Goal: Transaction & Acquisition: Purchase product/service

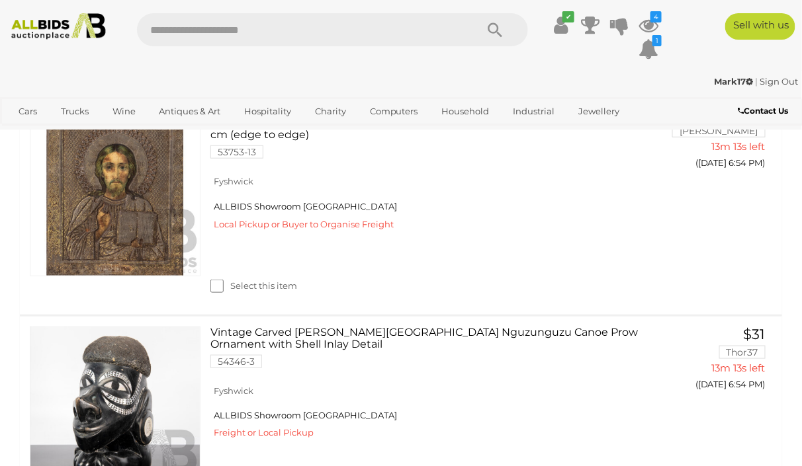
scroll to position [291, 0]
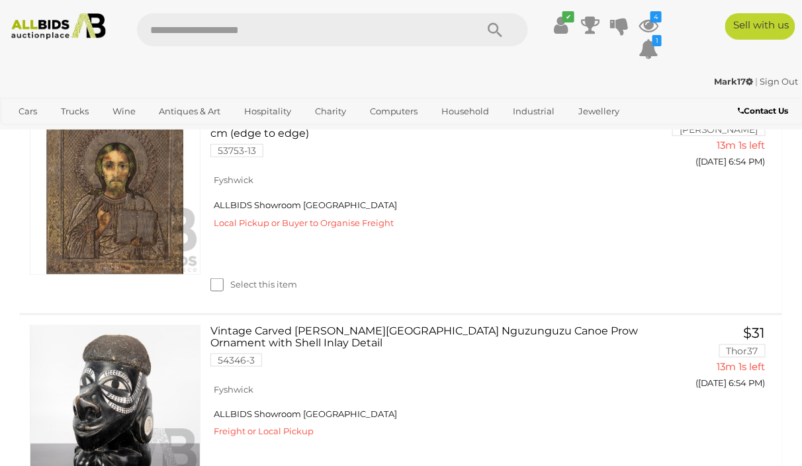
click at [115, 403] on link at bounding box center [115, 410] width 171 height 171
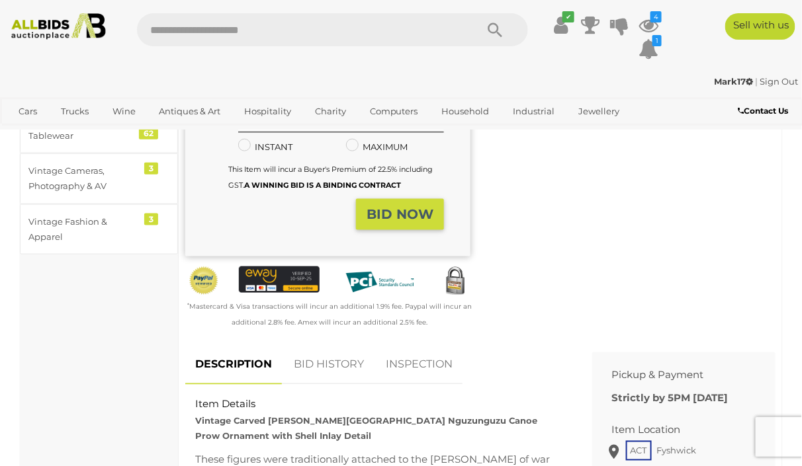
scroll to position [341, 0]
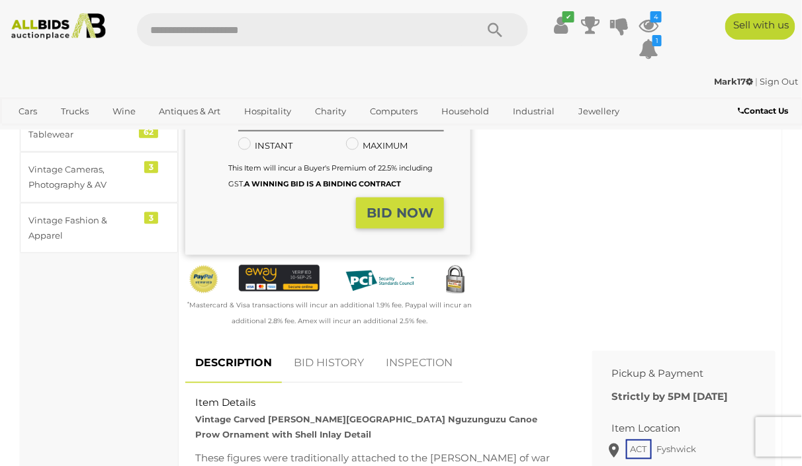
click at [340, 350] on link "BID HISTORY" at bounding box center [329, 364] width 90 height 39
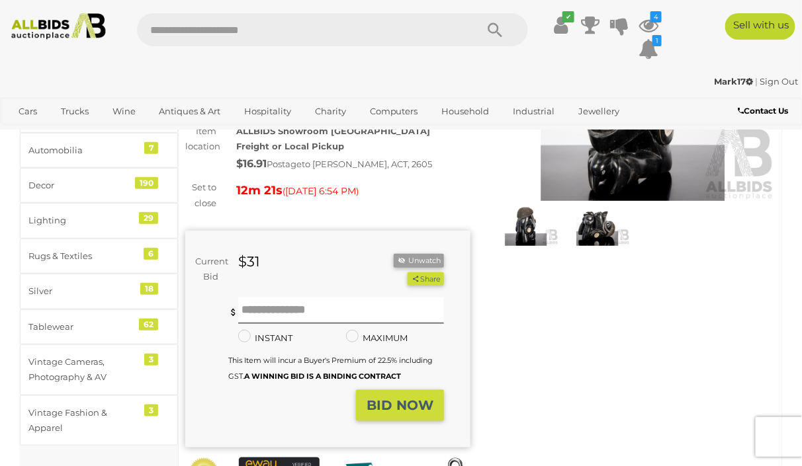
scroll to position [148, 0]
click at [255, 298] on input "text" at bounding box center [341, 311] width 206 height 26
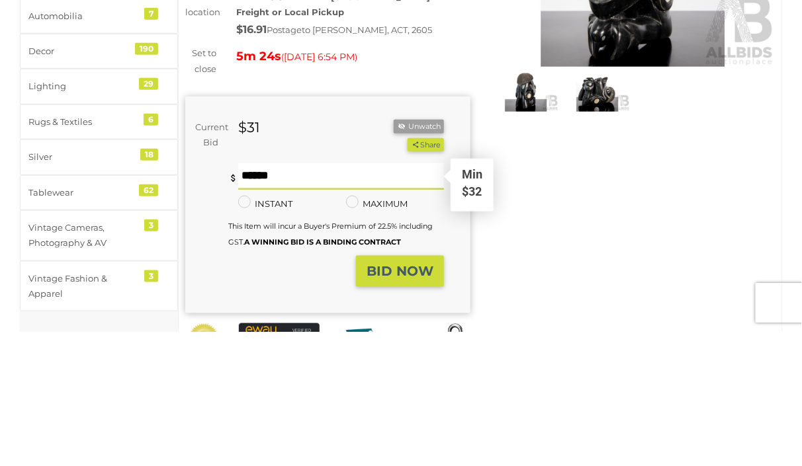
scroll to position [148, 0]
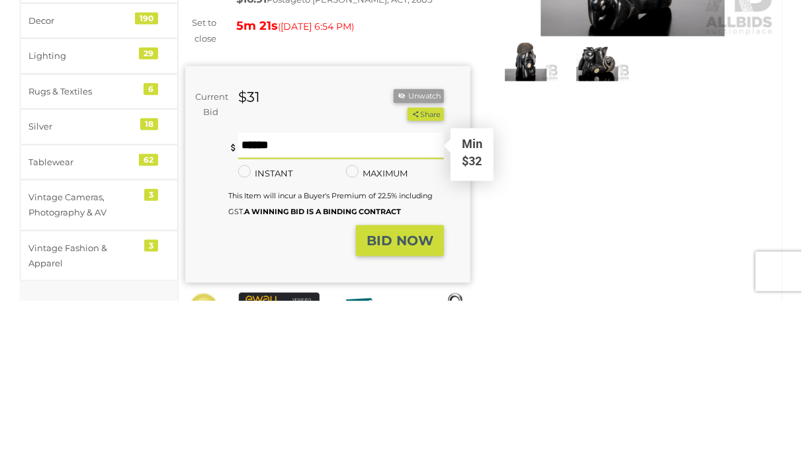
type input "**"
click at [416, 398] on strong "BID NOW" at bounding box center [400, 406] width 67 height 16
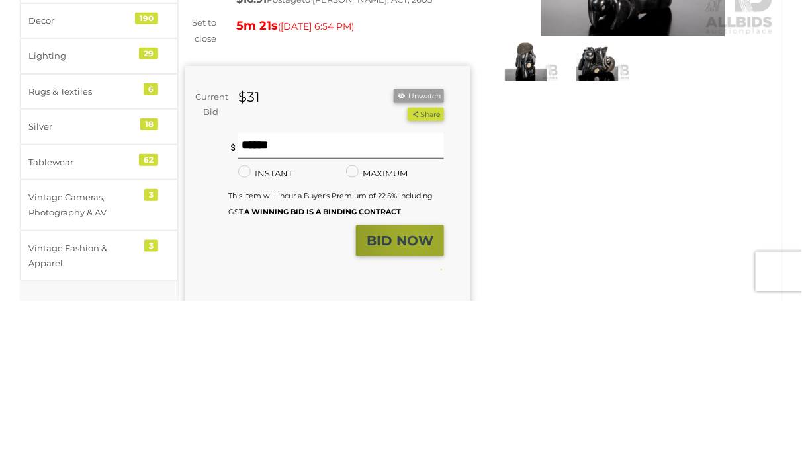
scroll to position [148, 0]
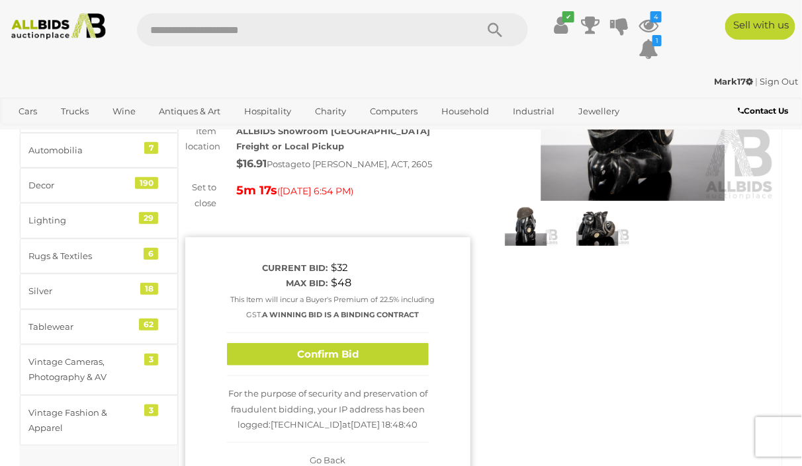
click at [382, 346] on button "Confirm Bid" at bounding box center [328, 354] width 202 height 23
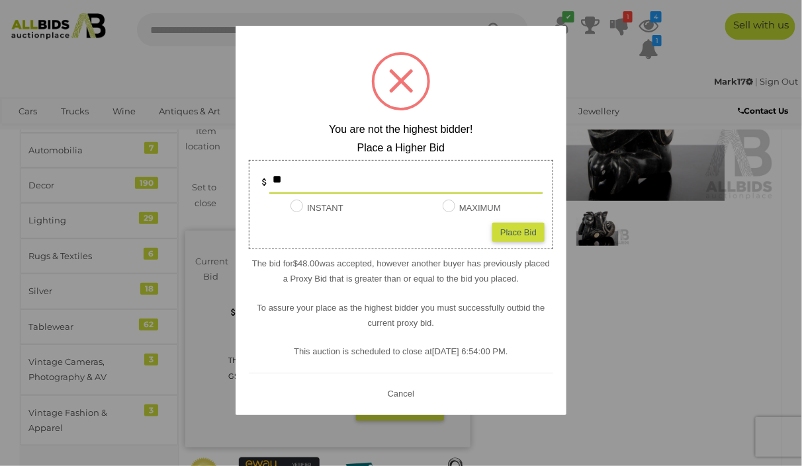
click at [305, 183] on input "**" at bounding box center [405, 180] width 273 height 26
type input "*"
type input "**"
click at [518, 231] on div "Place Bid" at bounding box center [518, 231] width 52 height 19
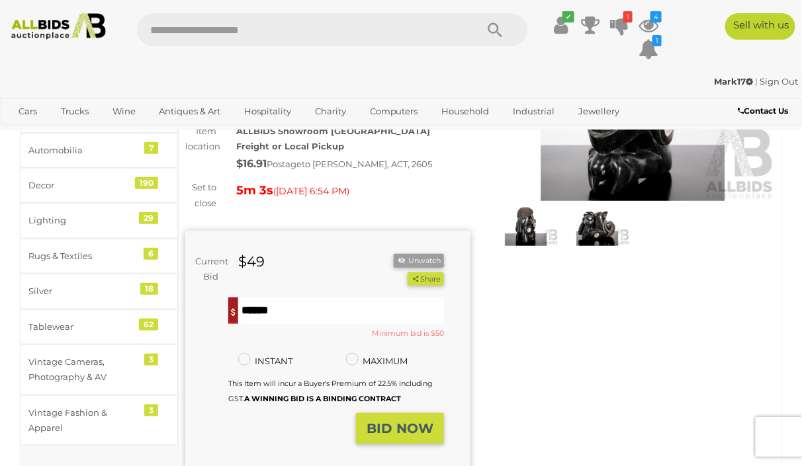
click at [421, 421] on strong "BID NOW" at bounding box center [400, 429] width 67 height 16
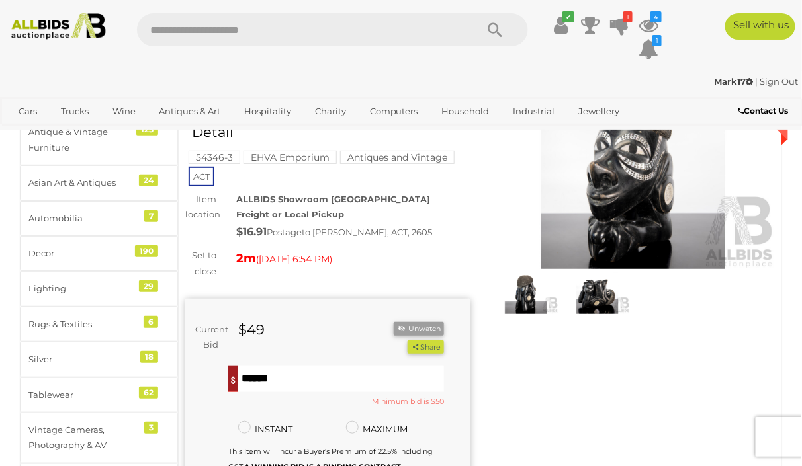
scroll to position [87, 0]
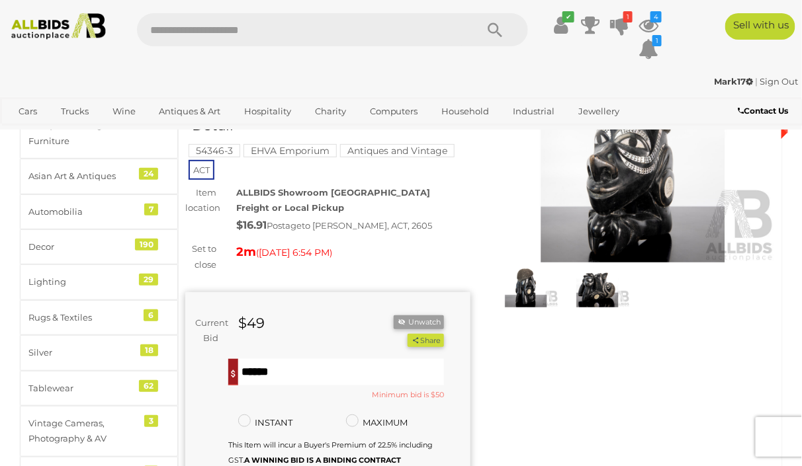
click at [275, 359] on input "**" at bounding box center [341, 372] width 206 height 26
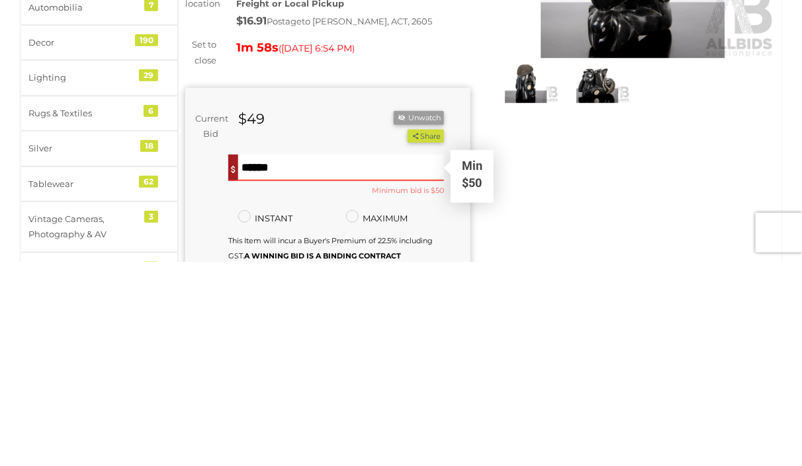
scroll to position [107, 0]
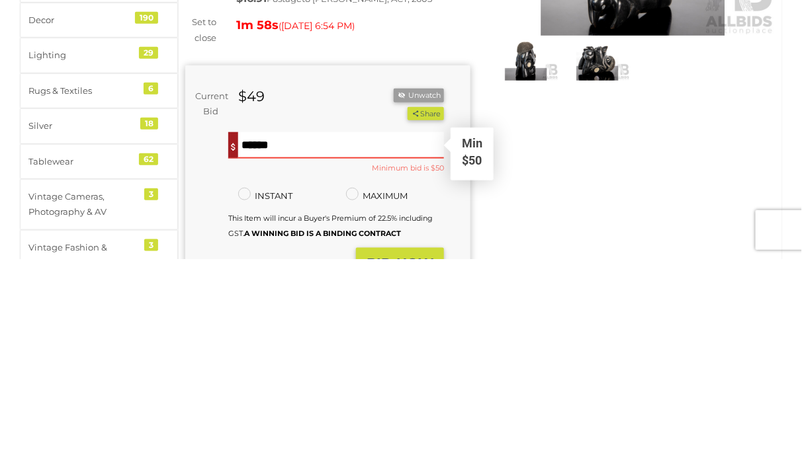
type input "*"
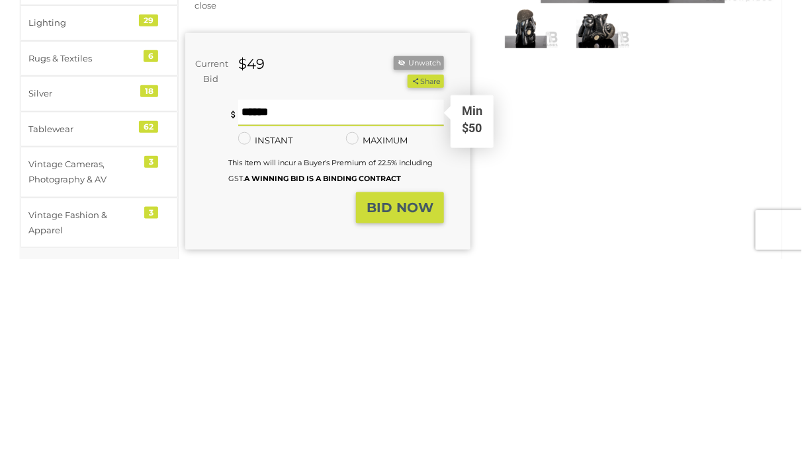
type input "**"
click at [410, 407] on strong "BID NOW" at bounding box center [400, 415] width 67 height 16
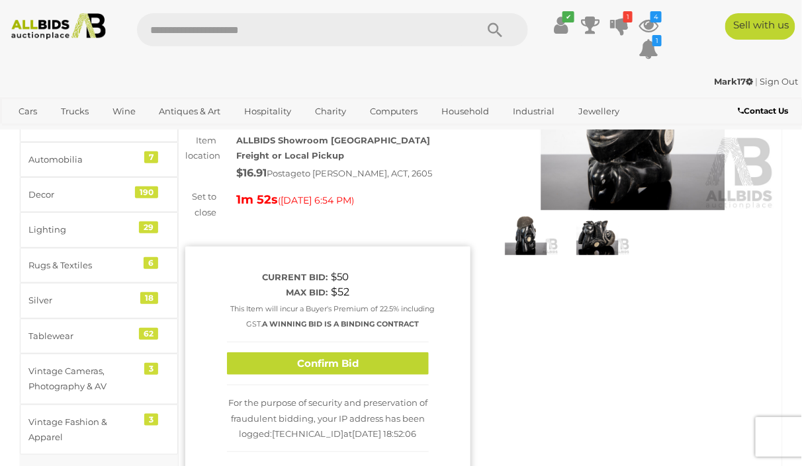
click at [394, 353] on button "Confirm Bid" at bounding box center [328, 364] width 202 height 23
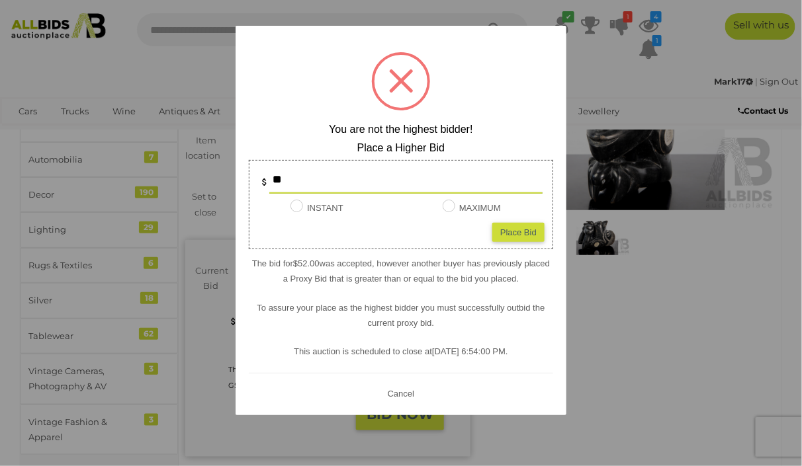
click at [405, 392] on button "Cancel" at bounding box center [401, 393] width 34 height 17
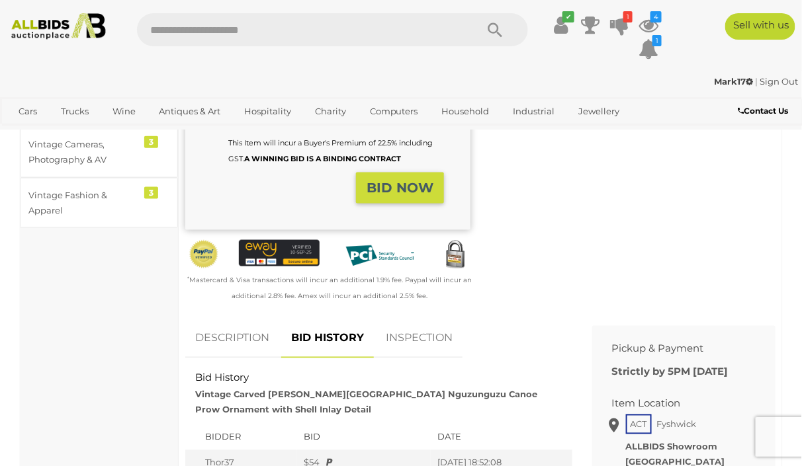
scroll to position [0, 0]
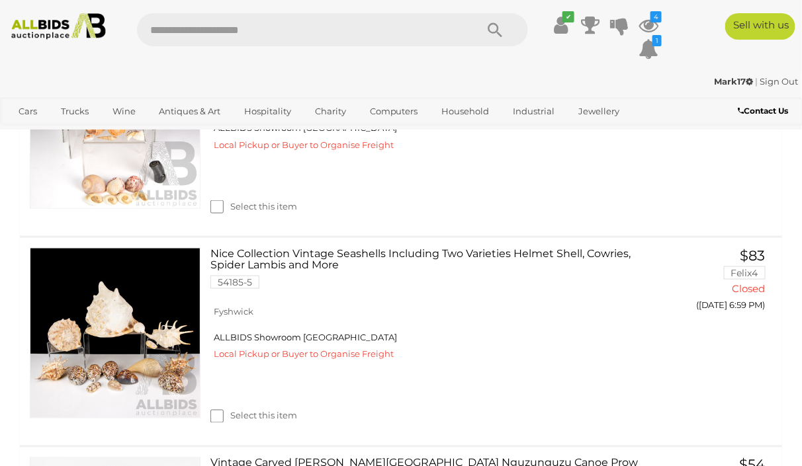
scroll to position [537, 0]
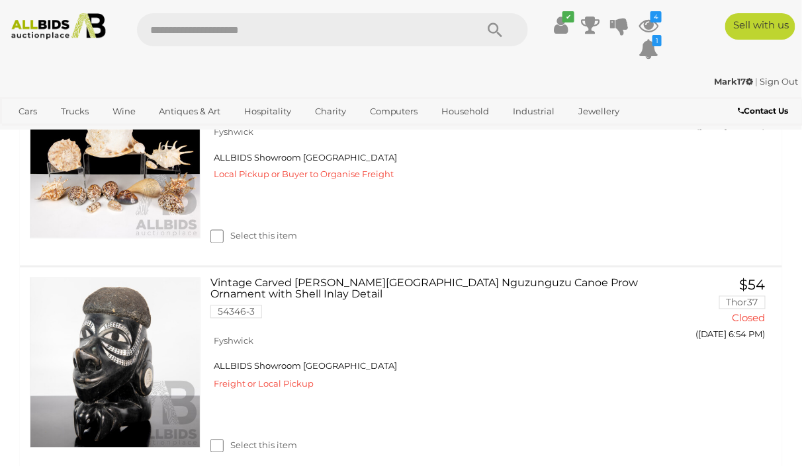
click at [536, 329] on link "Vintage Carved Ebony Solomon Islands Nguzunguzu Canoe Prow Ornament with Shell …" at bounding box center [432, 303] width 425 height 51
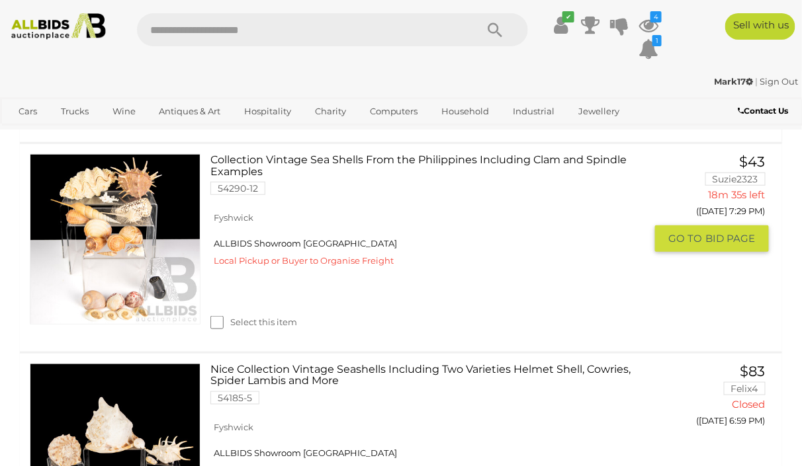
scroll to position [112, 0]
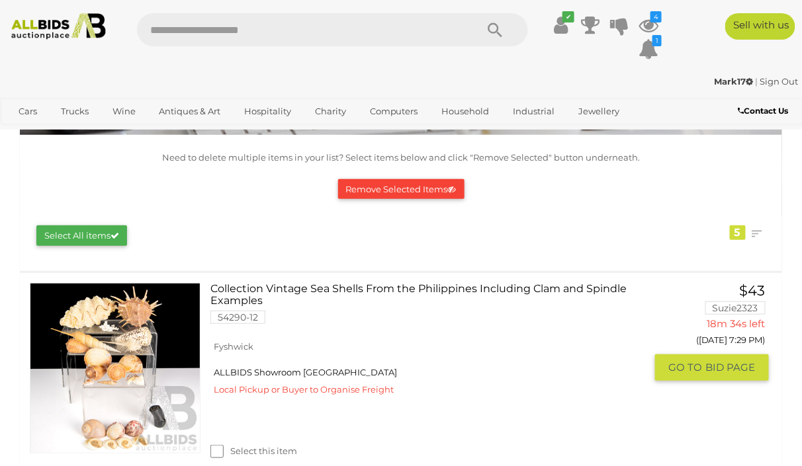
click at [418, 190] on button "Remove Selected Items" at bounding box center [401, 189] width 126 height 21
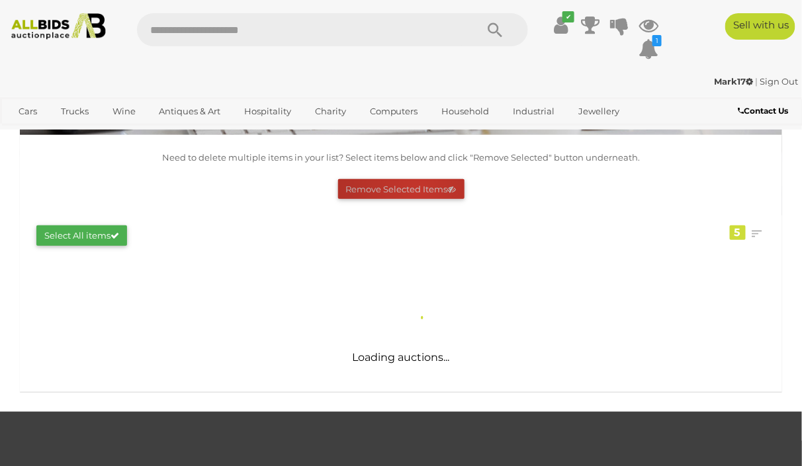
scroll to position [0, 0]
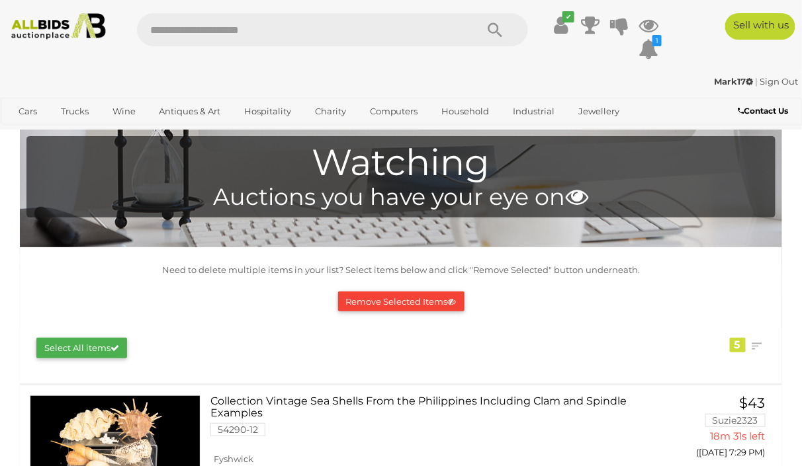
click at [400, 300] on button "Remove Selected Items" at bounding box center [401, 302] width 126 height 21
